Goal: Navigation & Orientation: Find specific page/section

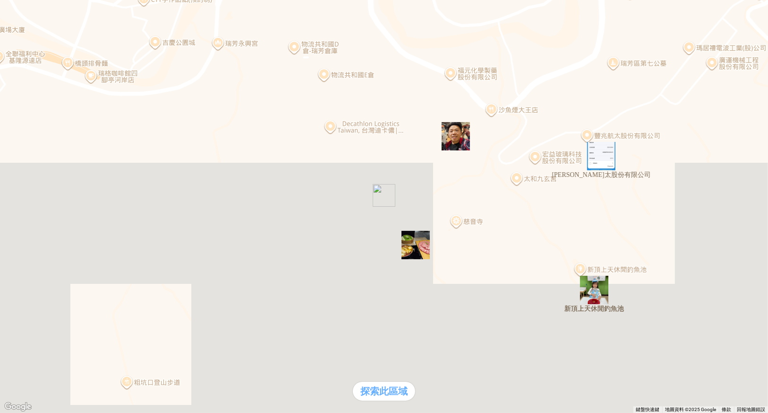
click at [546, 204] on div "熱門卡片" at bounding box center [384, 199] width 761 height 10
drag, startPoint x: 75, startPoint y: 399, endPoint x: 129, endPoint y: 373, distance: 60.7
click at [49, 184] on div "熱門口袋名單" at bounding box center [26, 179] width 45 height 10
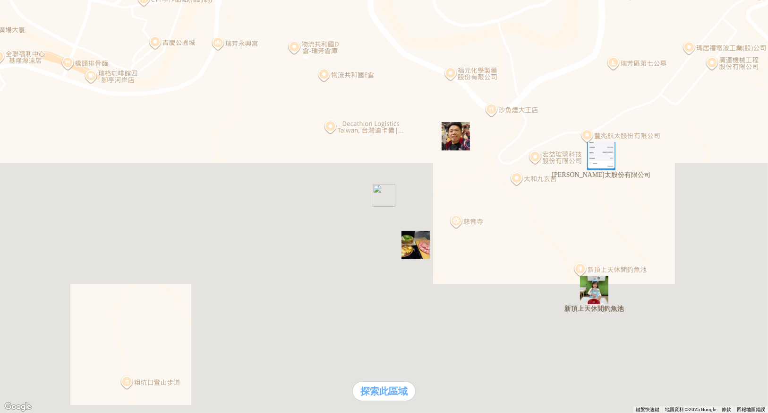
drag, startPoint x: 11, startPoint y: 21, endPoint x: 86, endPoint y: 39, distance: 77.7
click at [49, 184] on div "熱門口袋名單" at bounding box center [26, 179] width 45 height 10
click at [49, 214] on div "熱門口袋名單 支援前線 熱門卡片 通知" at bounding box center [26, 194] width 45 height 40
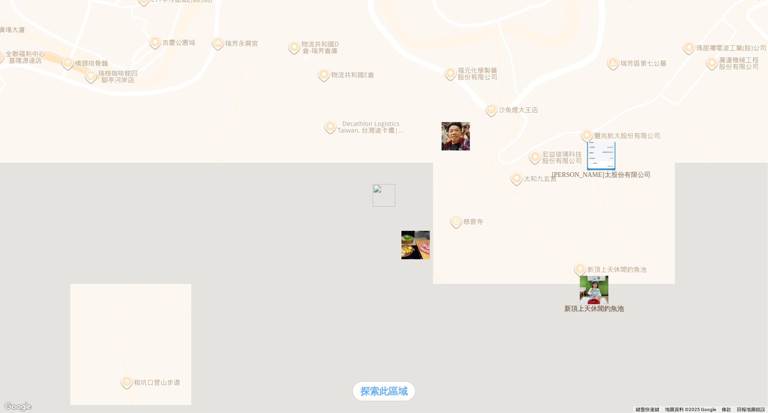
click at [49, 194] on div "支援前線" at bounding box center [26, 189] width 45 height 10
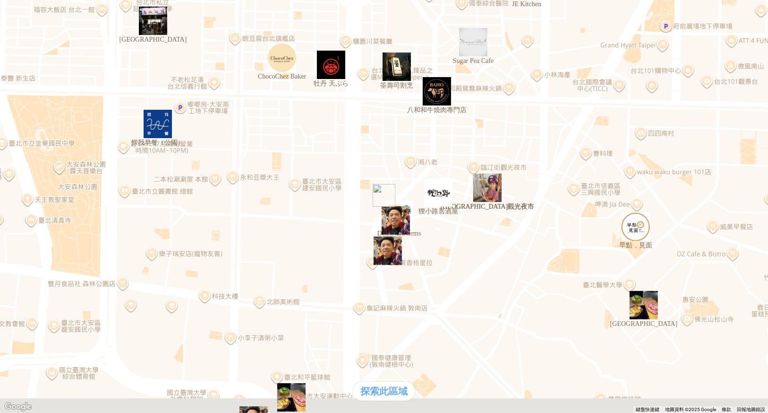
click at [542, 204] on div "熱門卡片" at bounding box center [384, 199] width 761 height 10
click at [49, 194] on div "支援前線" at bounding box center [26, 189] width 45 height 10
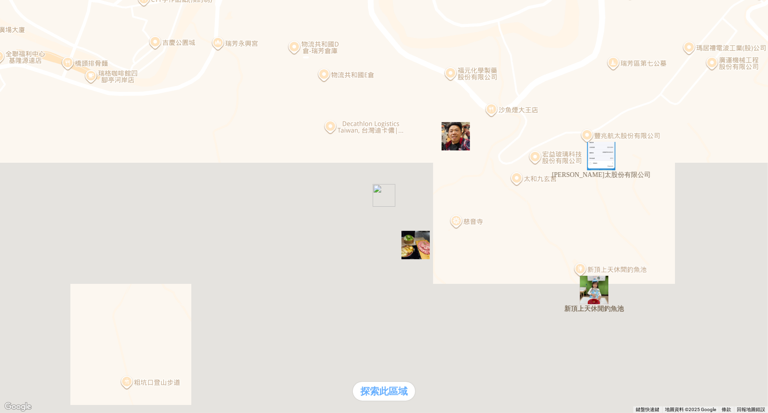
click at [49, 184] on div "熱門口袋名單" at bounding box center [26, 179] width 45 height 10
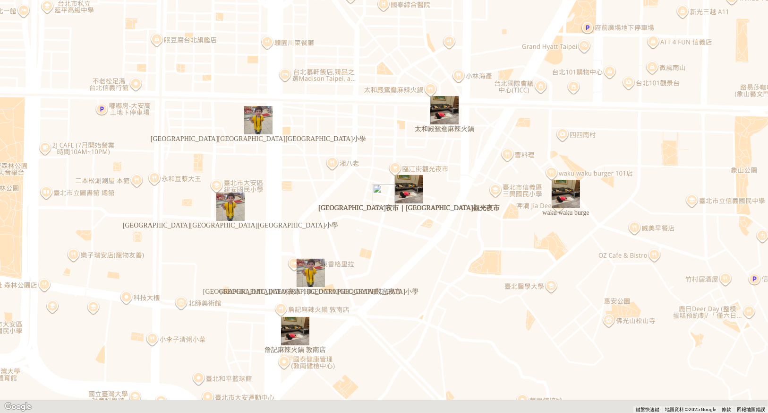
scroll to position [373, 0]
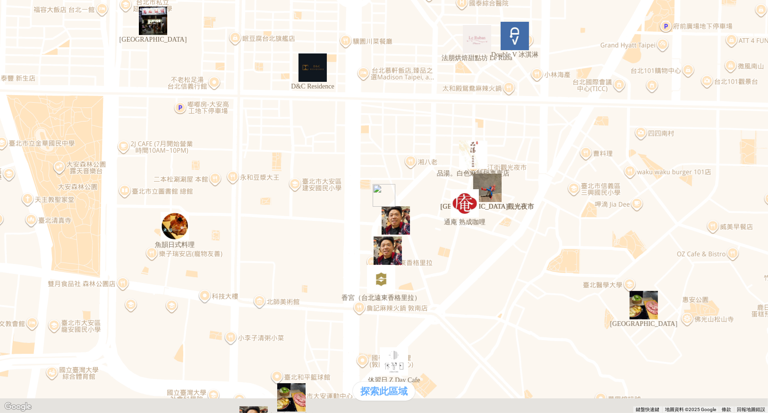
click at [545, 204] on div "熱門卡片" at bounding box center [384, 199] width 761 height 10
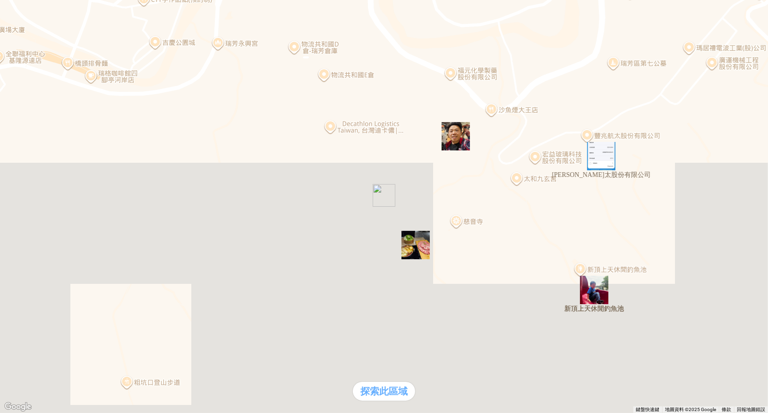
click at [49, 184] on div "熱門口袋名單" at bounding box center [26, 179] width 45 height 10
click at [606, 161] on img "豐兆航太股份有限公司" at bounding box center [601, 156] width 28 height 28
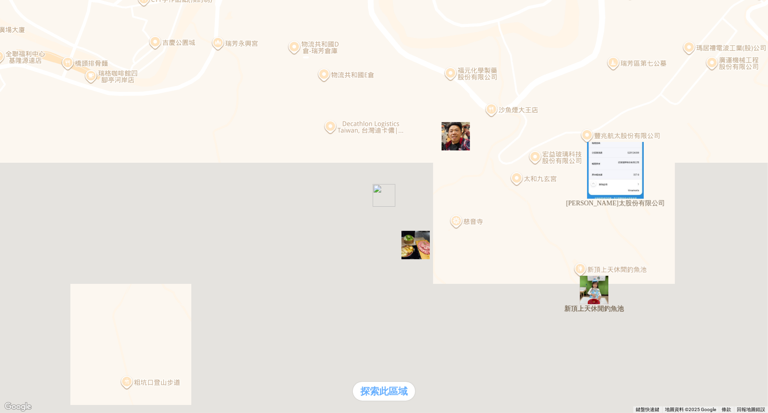
click at [49, 184] on div "熱門口袋名單" at bounding box center [26, 179] width 45 height 10
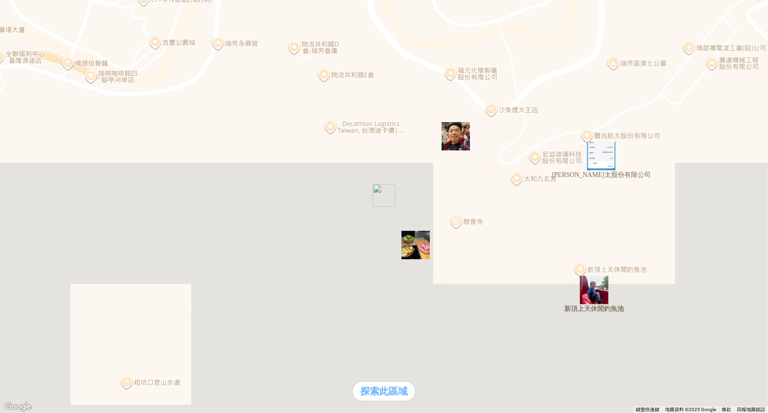
click at [75, 184] on div "熱門口袋名單" at bounding box center [384, 179] width 761 height 10
